Goal: Task Accomplishment & Management: Use online tool/utility

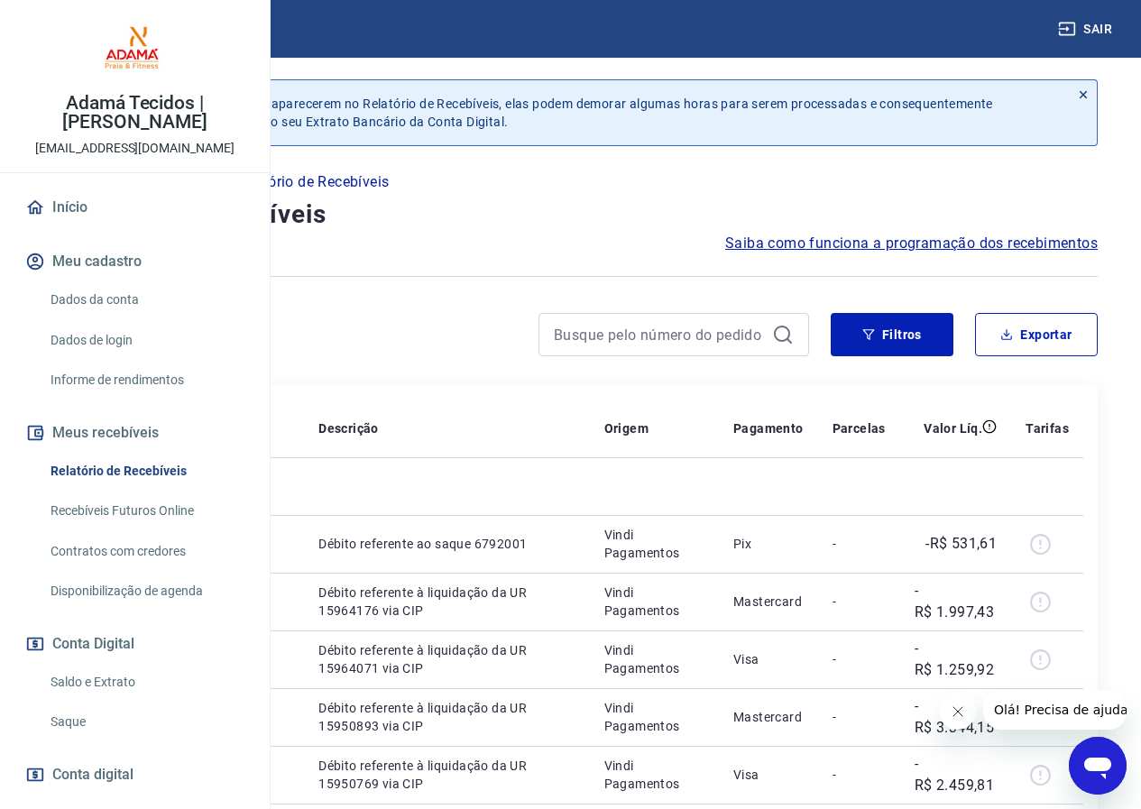
click at [75, 741] on link "Saque" at bounding box center [145, 722] width 205 height 37
